Goal: Information Seeking & Learning: Learn about a topic

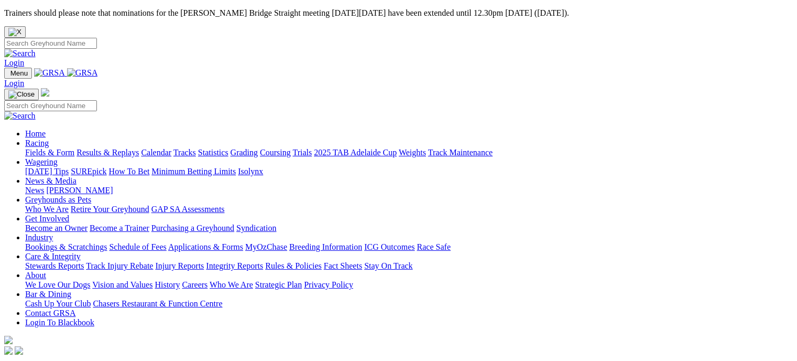
click at [49, 138] on link "Racing" at bounding box center [37, 142] width 24 height 9
click at [128, 148] on link "Results & Replays" at bounding box center [108, 152] width 62 height 9
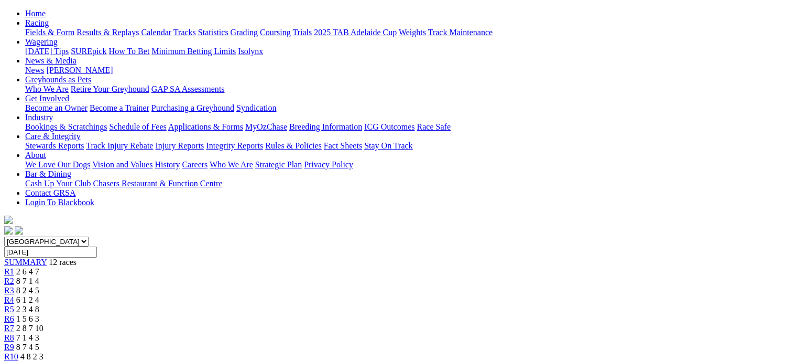
scroll to position [131, 0]
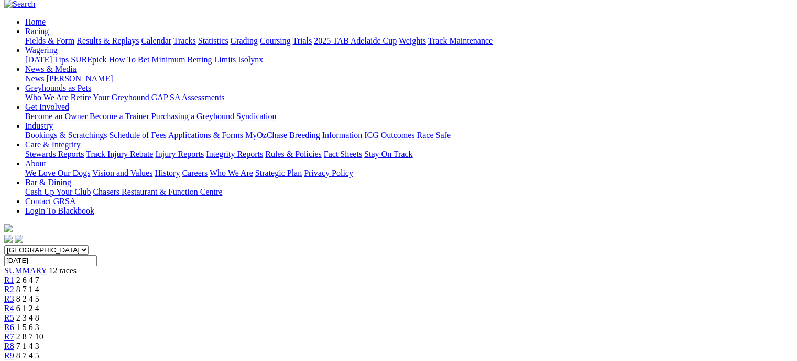
click at [426, 322] on div "R6 1 5 6 3" at bounding box center [398, 326] width 789 height 9
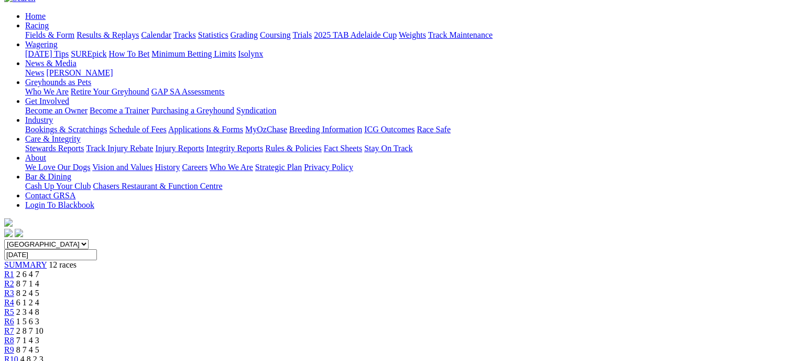
scroll to position [116, 0]
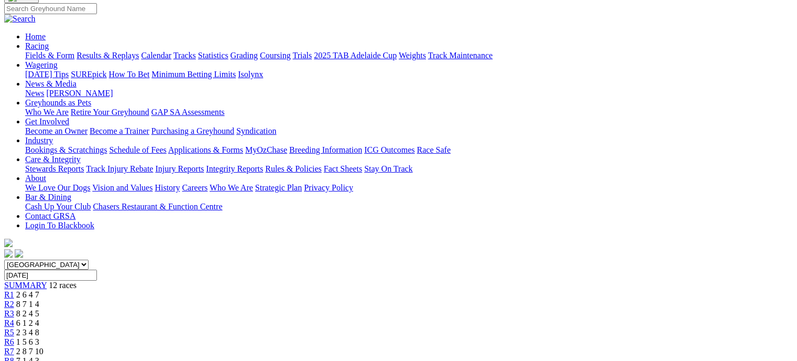
click at [14, 346] on link "R7" at bounding box center [9, 350] width 10 height 9
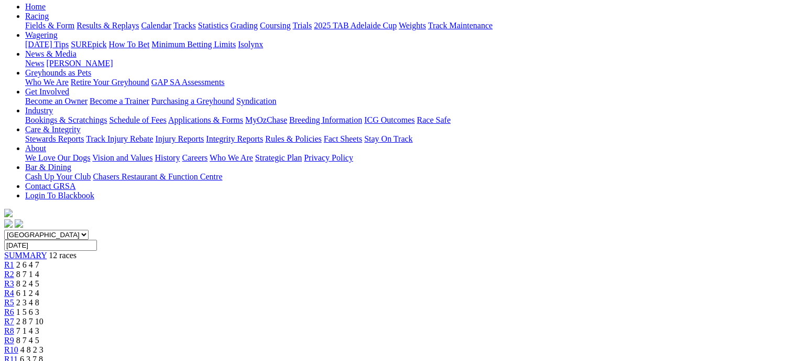
scroll to position [143, 0]
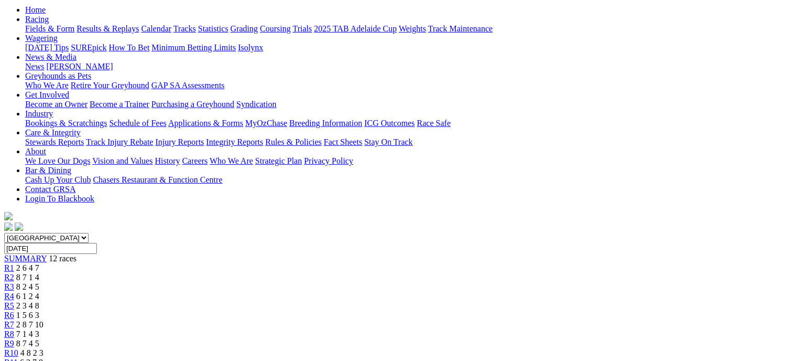
click at [14, 329] on link "R8" at bounding box center [9, 333] width 10 height 9
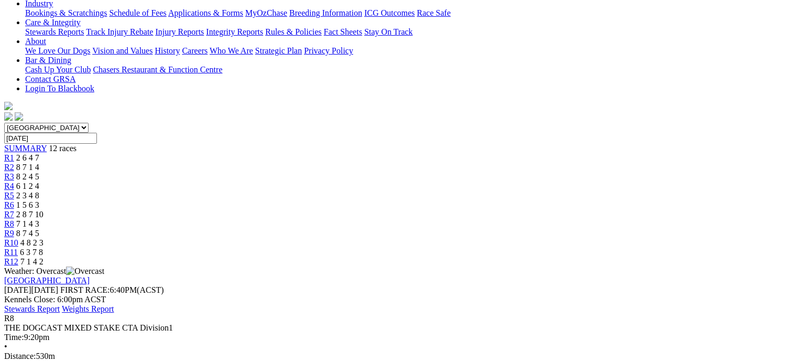
scroll to position [236, 0]
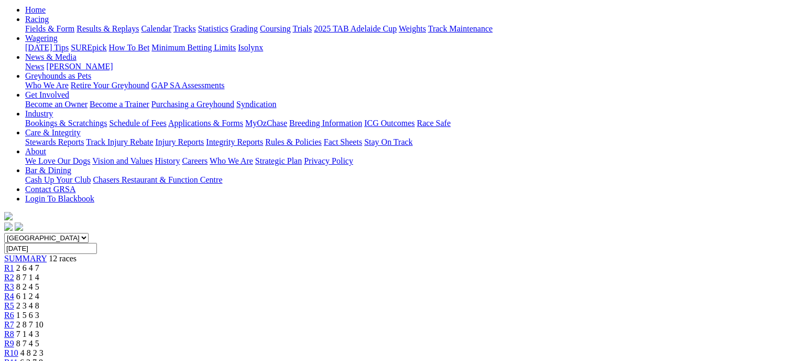
scroll to position [139, 0]
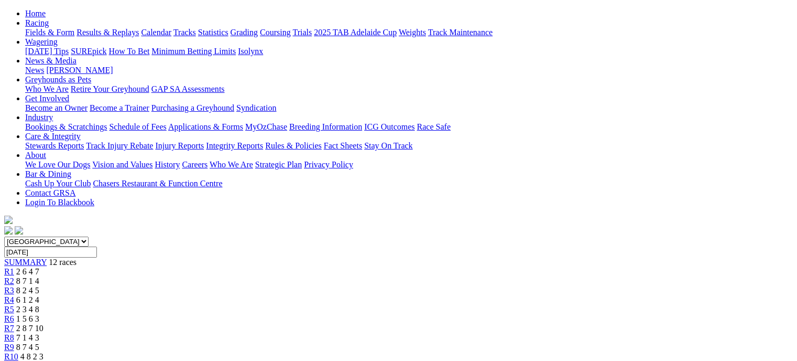
click at [14, 342] on link "R9" at bounding box center [9, 346] width 10 height 9
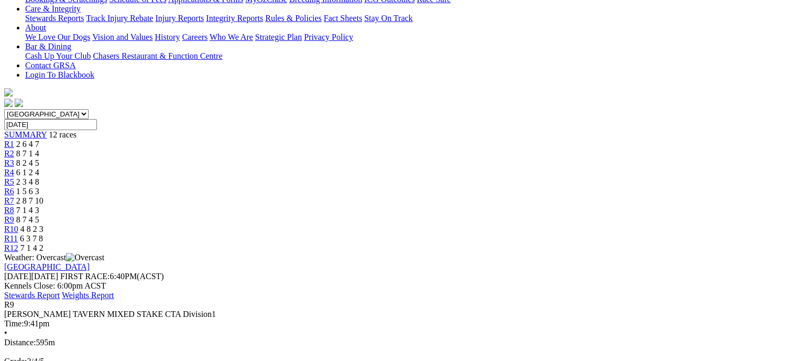
scroll to position [269, 0]
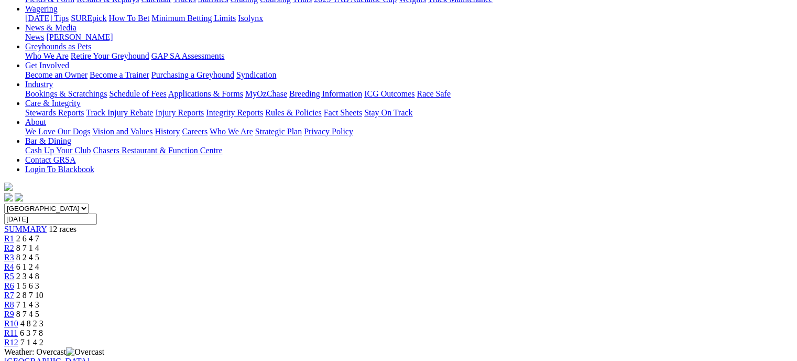
scroll to position [166, 0]
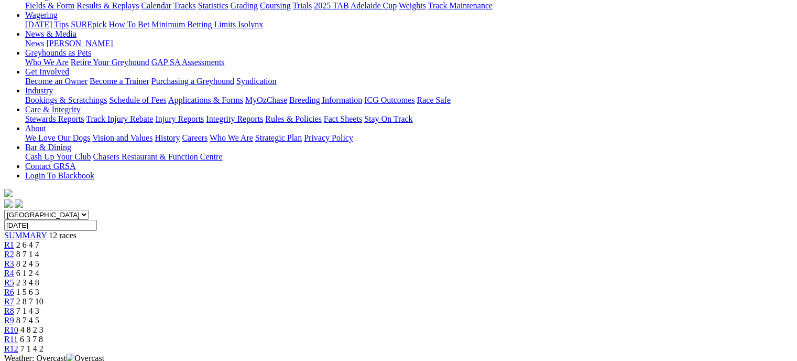
click at [18, 325] on link "R10" at bounding box center [11, 329] width 14 height 9
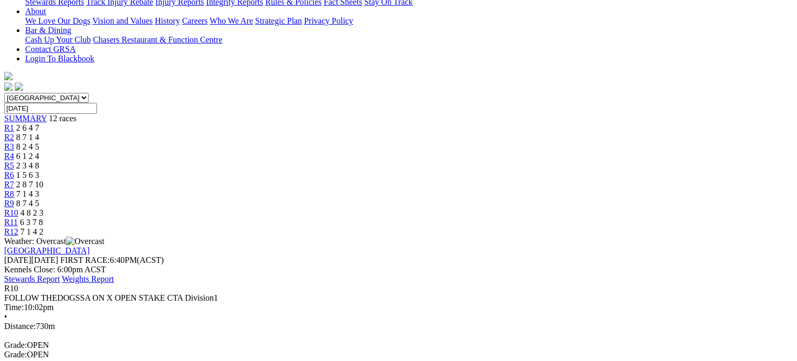
scroll to position [279, 0]
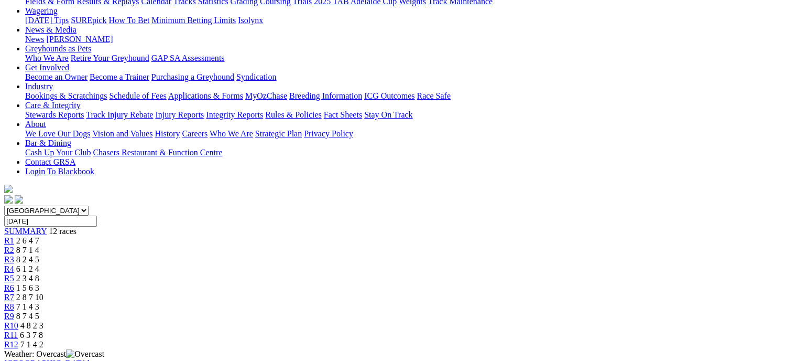
scroll to position [162, 0]
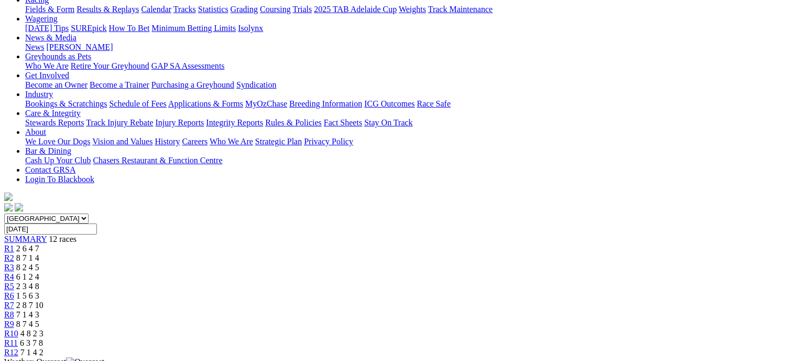
click at [18, 338] on link "R11" at bounding box center [11, 342] width 14 height 9
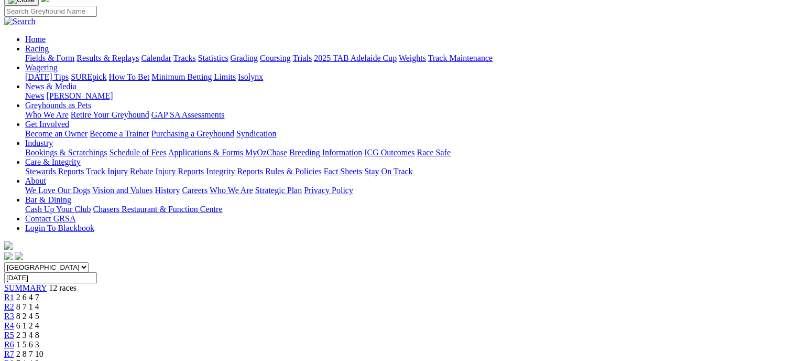
scroll to position [105, 0]
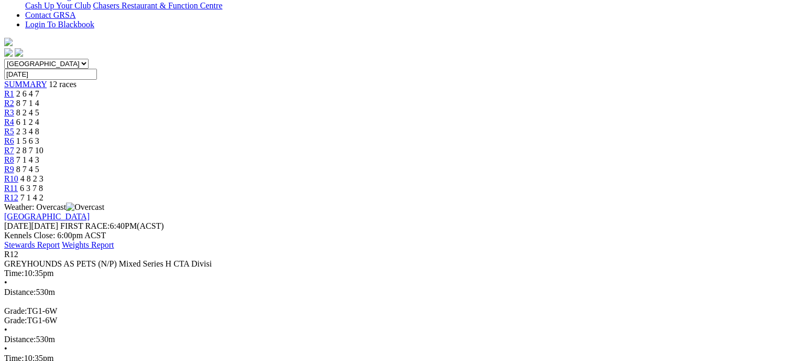
scroll to position [332, 0]
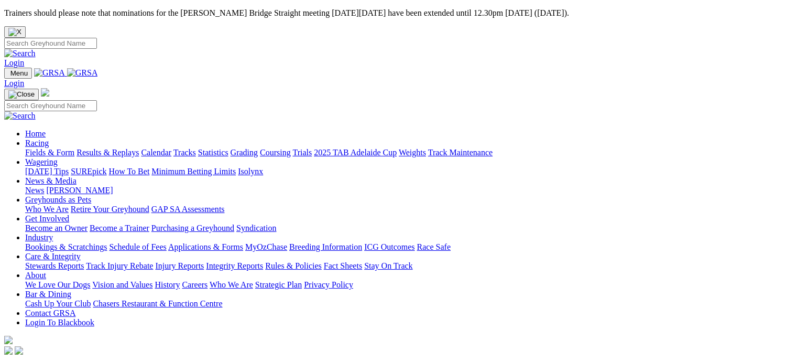
click at [44, 148] on link "Fields & Form" at bounding box center [49, 152] width 49 height 9
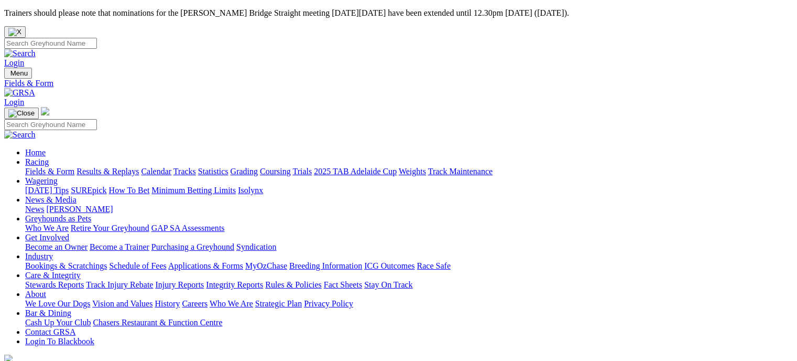
click at [46, 167] on link "Fields & Form" at bounding box center [49, 171] width 49 height 9
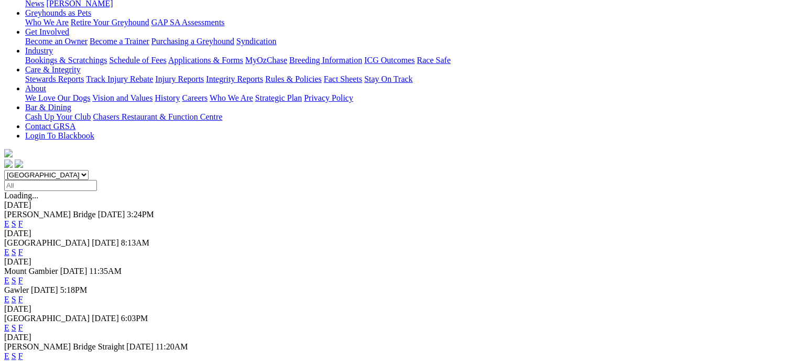
scroll to position [219, 0]
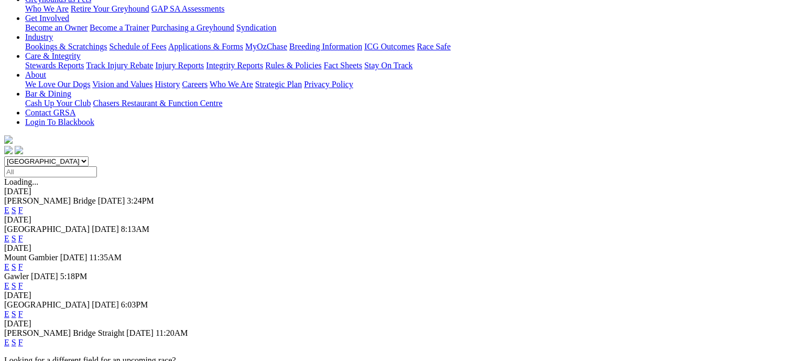
click at [23, 281] on link "F" at bounding box center [20, 285] width 5 height 9
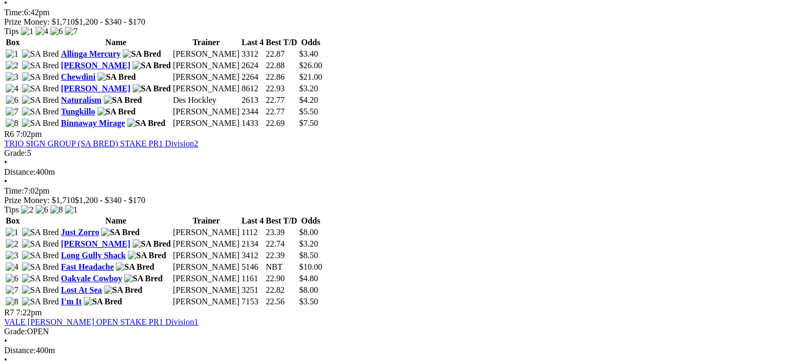
scroll to position [1252, 0]
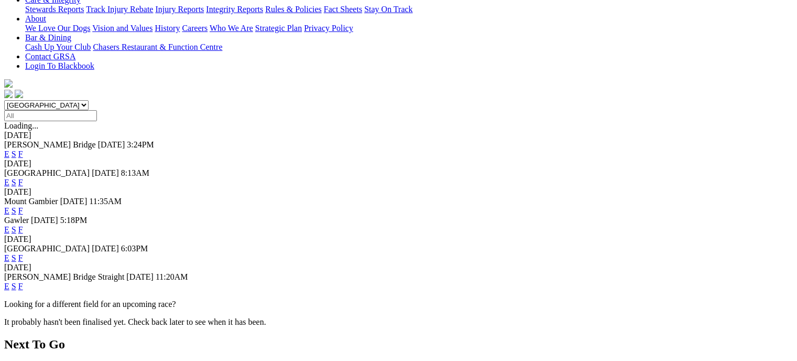
scroll to position [277, 0]
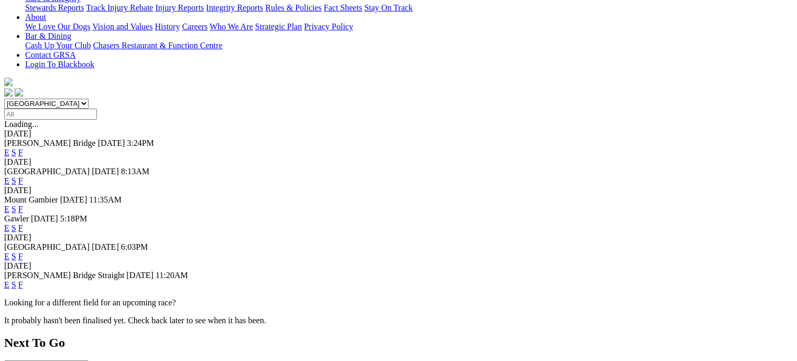
click at [23, 252] on link "F" at bounding box center [20, 256] width 5 height 9
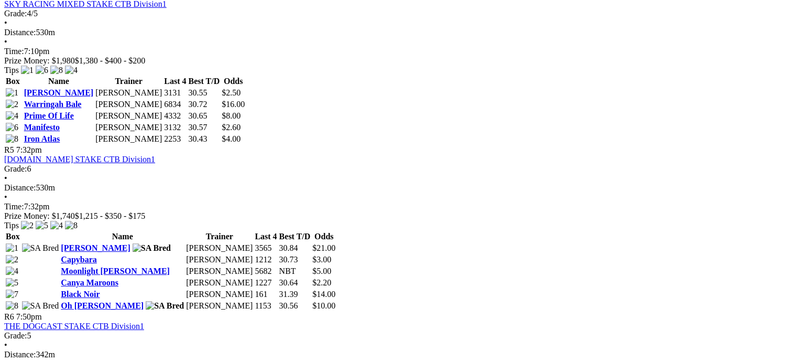
scroll to position [1093, 0]
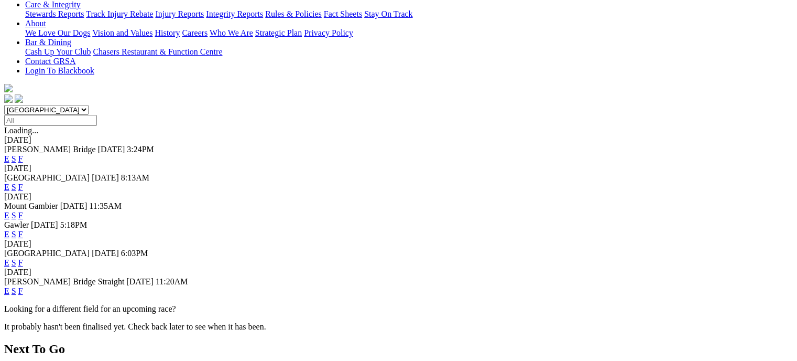
scroll to position [273, 0]
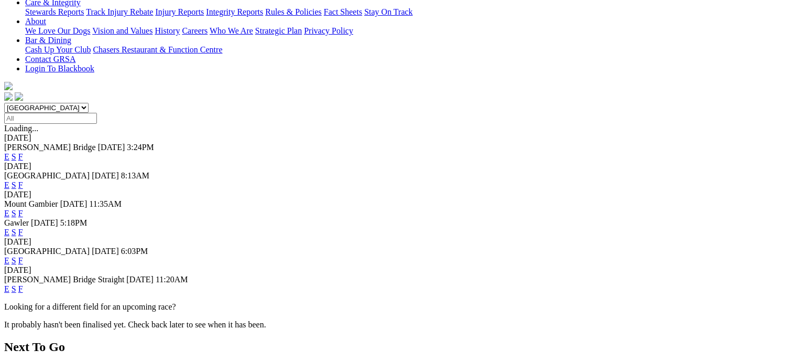
click at [23, 284] on link "F" at bounding box center [20, 288] width 5 height 9
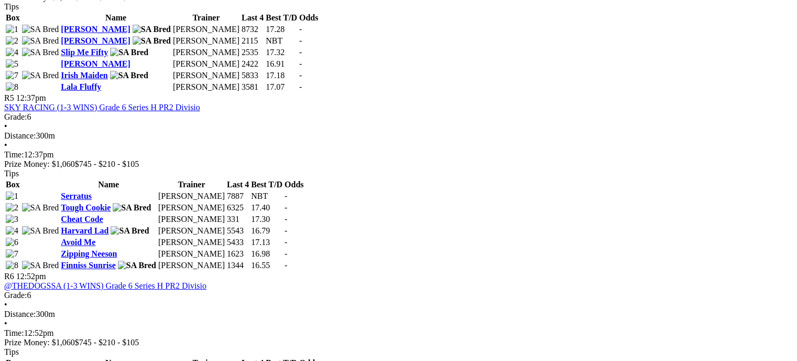
scroll to position [1135, 0]
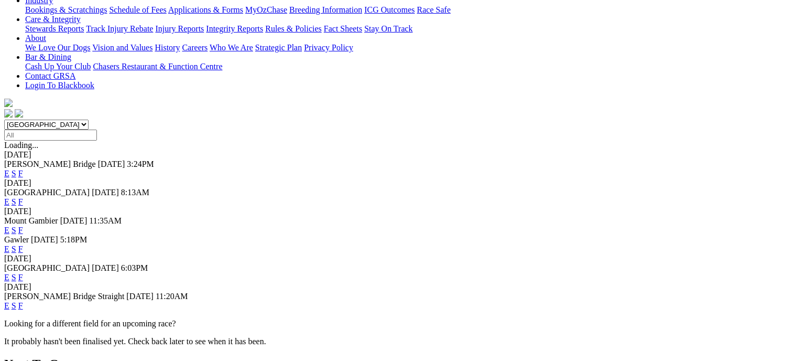
scroll to position [258, 0]
